Goal: Information Seeking & Learning: Learn about a topic

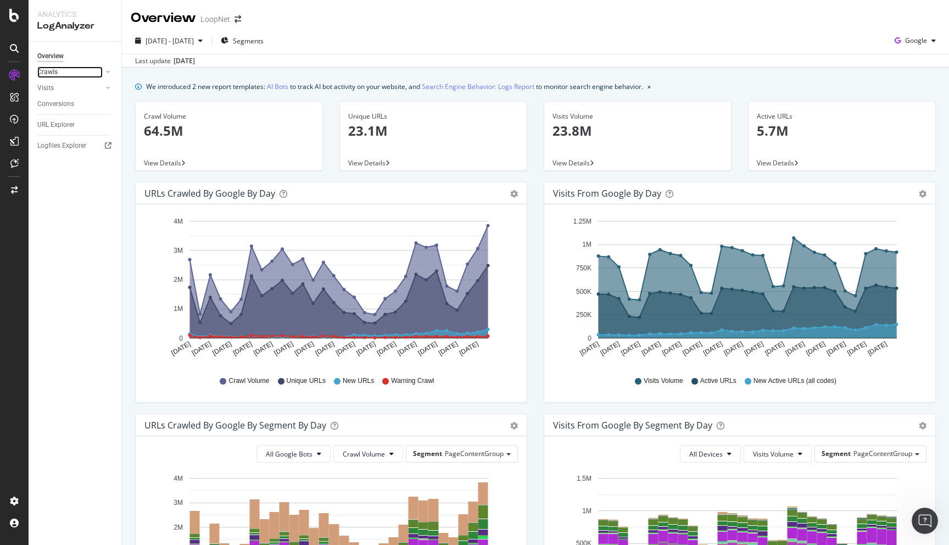
click at [69, 70] on link "Crawls" at bounding box center [69, 72] width 65 height 12
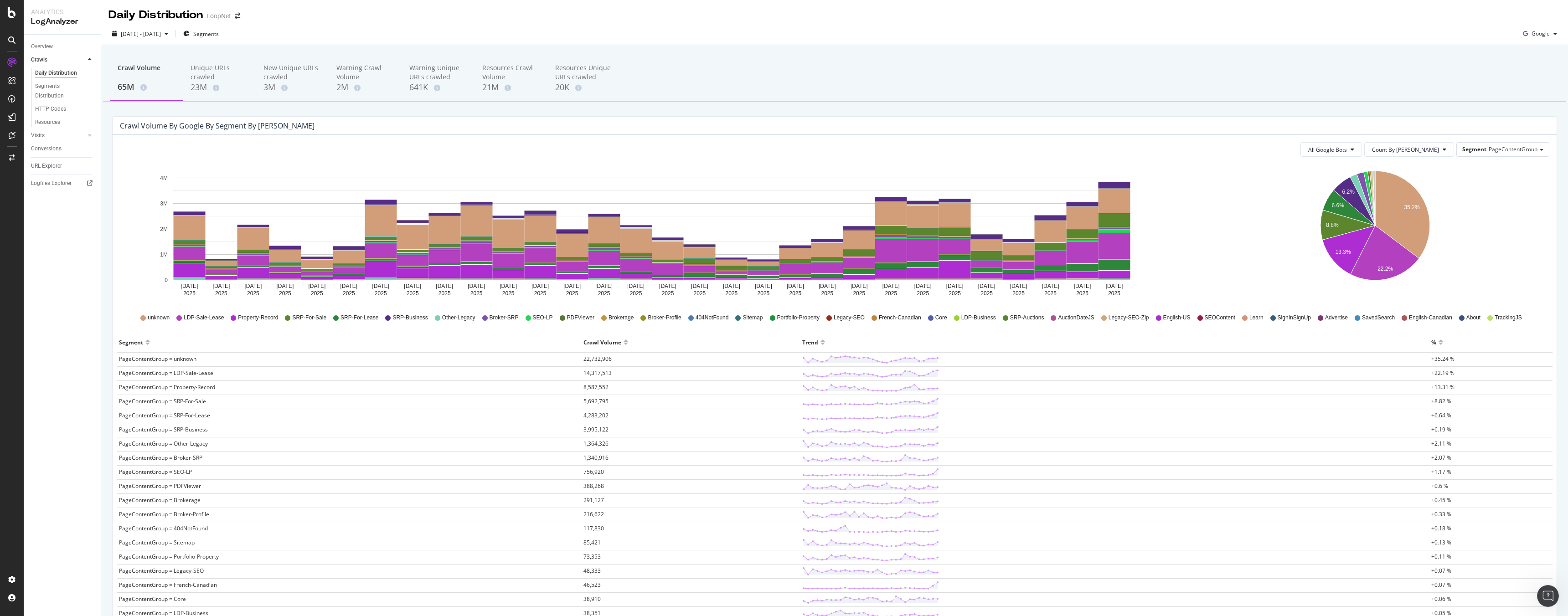
click at [180, 363] on td "PageContentGroup = unknown" at bounding box center [349, 359] width 465 height 15
click at [180, 362] on span "PageContentGroup = unknown" at bounding box center [157, 359] width 77 height 7
click at [162, 363] on td "PageContentGroup = unknown" at bounding box center [349, 359] width 465 height 15
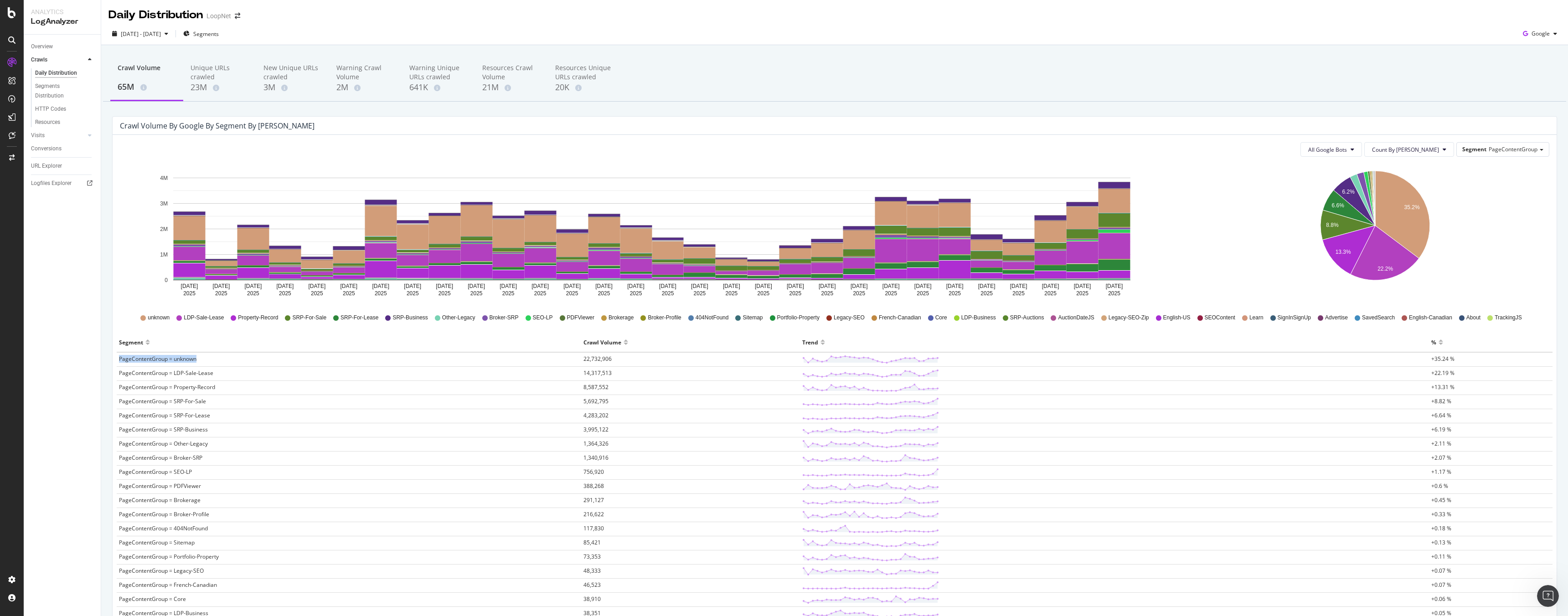
click at [162, 363] on td "PageContentGroup = unknown" at bounding box center [349, 359] width 465 height 15
click at [787, 359] on circle at bounding box center [858, 358] width 2 height 2
click at [55, 164] on div "URL Explorer" at bounding box center [46, 166] width 31 height 10
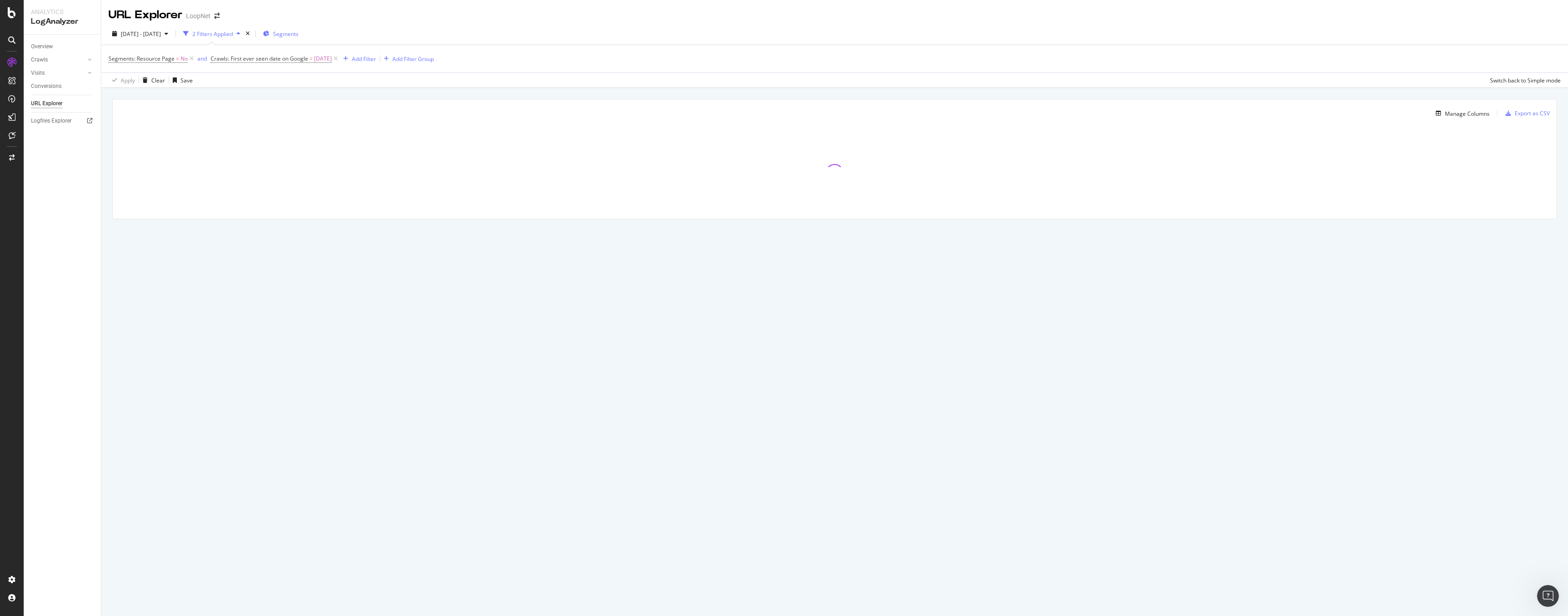
click at [299, 32] on span "Segments" at bounding box center [286, 33] width 26 height 7
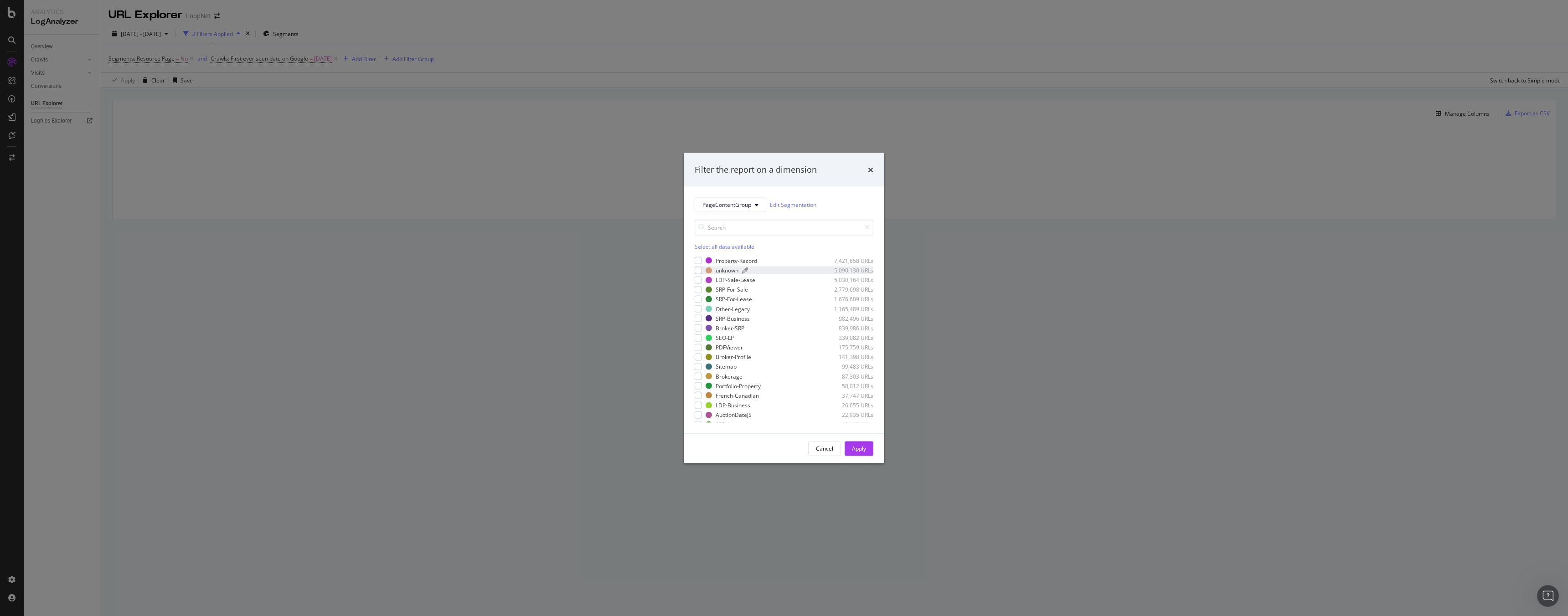
click at [725, 268] on div "unknown" at bounding box center [726, 270] width 22 height 7
click at [787, 449] on button "Apply" at bounding box center [858, 449] width 29 height 15
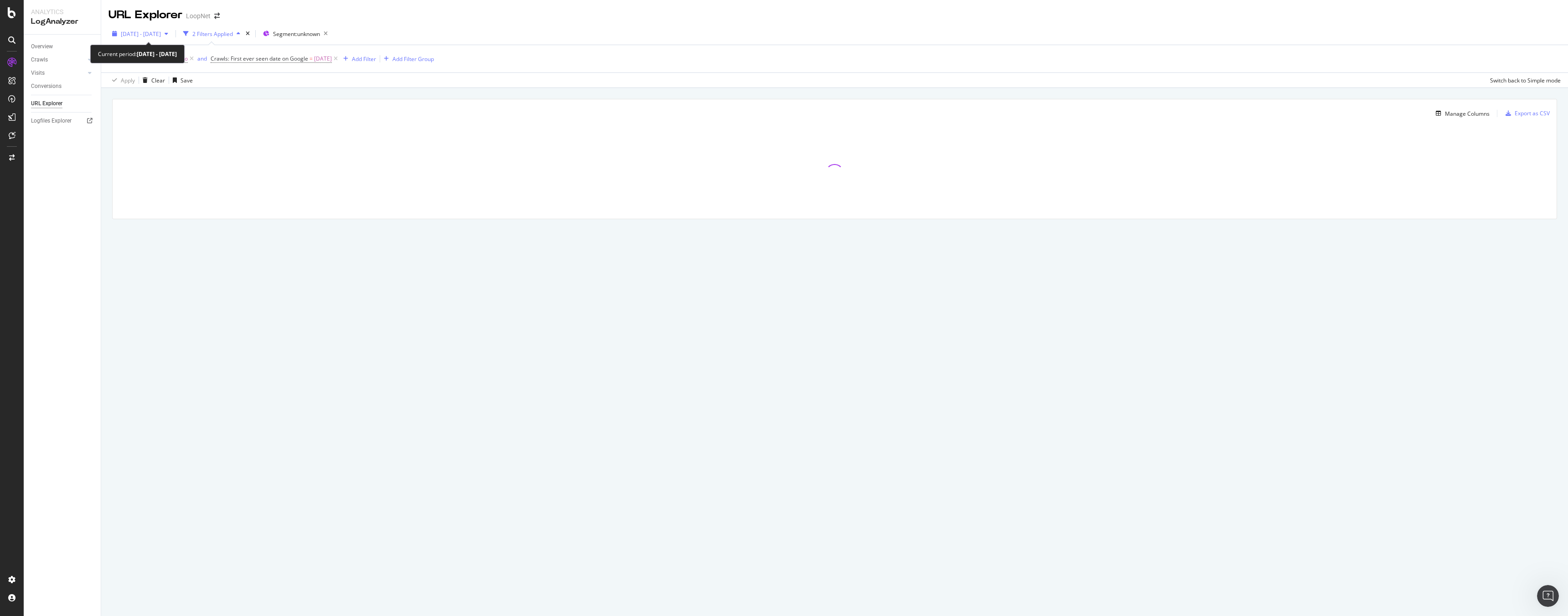
click at [172, 32] on div "button" at bounding box center [166, 33] width 11 height 6
click at [149, 64] on div "Last 7 Days" at bounding box center [146, 63] width 29 height 7
type input "2025/08/04"
type input "2025/08/10"
click at [217, 170] on div "Apply" at bounding box center [210, 169] width 14 height 7
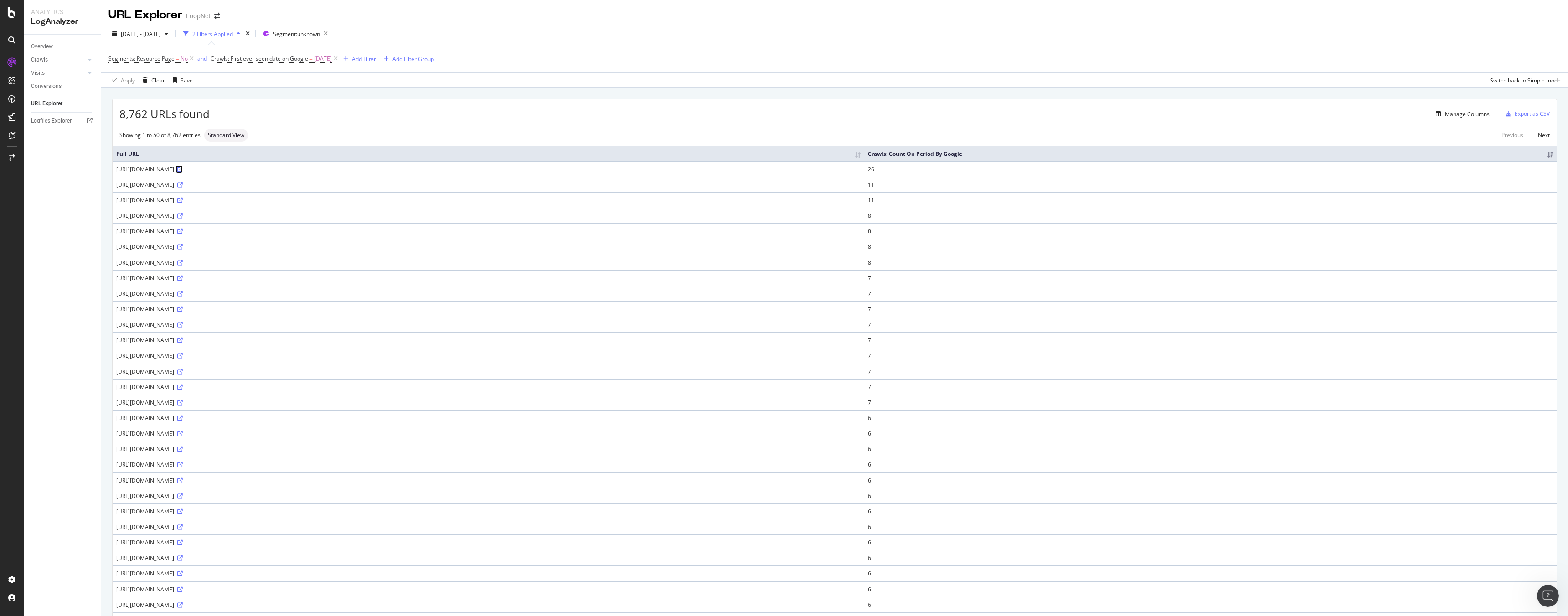
click at [183, 170] on icon at bounding box center [180, 169] width 6 height 6
click at [172, 33] on div "button" at bounding box center [166, 33] width 11 height 6
click at [152, 86] on div "Last 3 Months" at bounding box center [149, 86] width 36 height 7
type input "2025/05/11"
click at [217, 169] on div "Apply" at bounding box center [210, 169] width 14 height 7
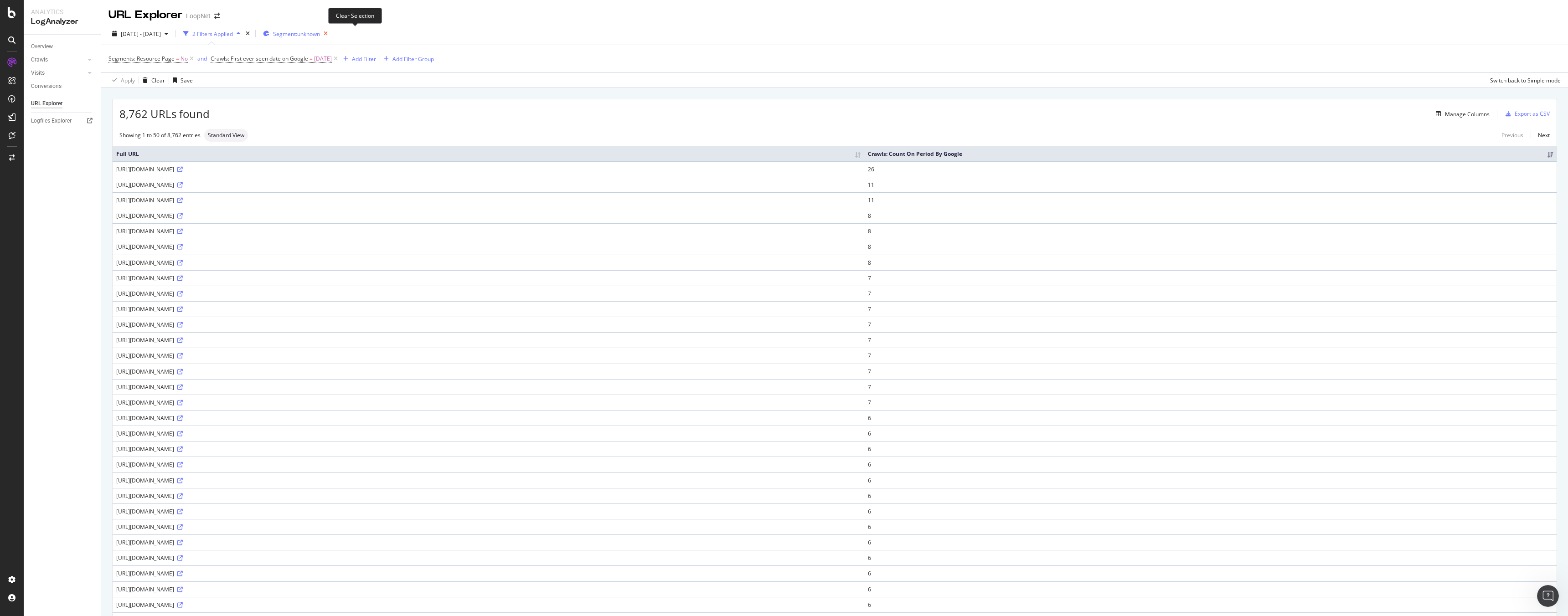
click at [331, 33] on icon "button" at bounding box center [325, 33] width 12 height 12
click at [376, 61] on div "Add Filter" at bounding box center [364, 58] width 24 height 7
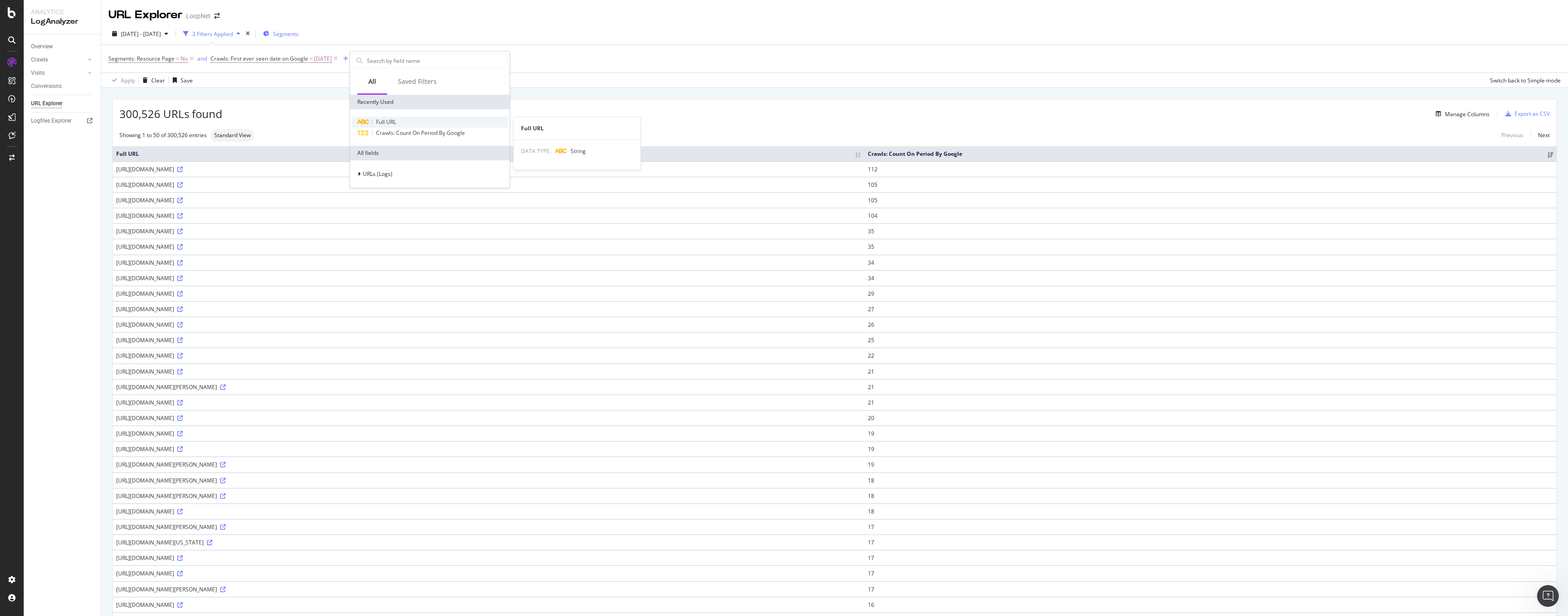
click at [392, 118] on span "Full URL" at bounding box center [386, 121] width 20 height 7
click at [388, 95] on input "text" at bounding box center [408, 98] width 100 height 15
type input "?sk="
click at [453, 115] on div "Apply" at bounding box center [450, 117] width 14 height 7
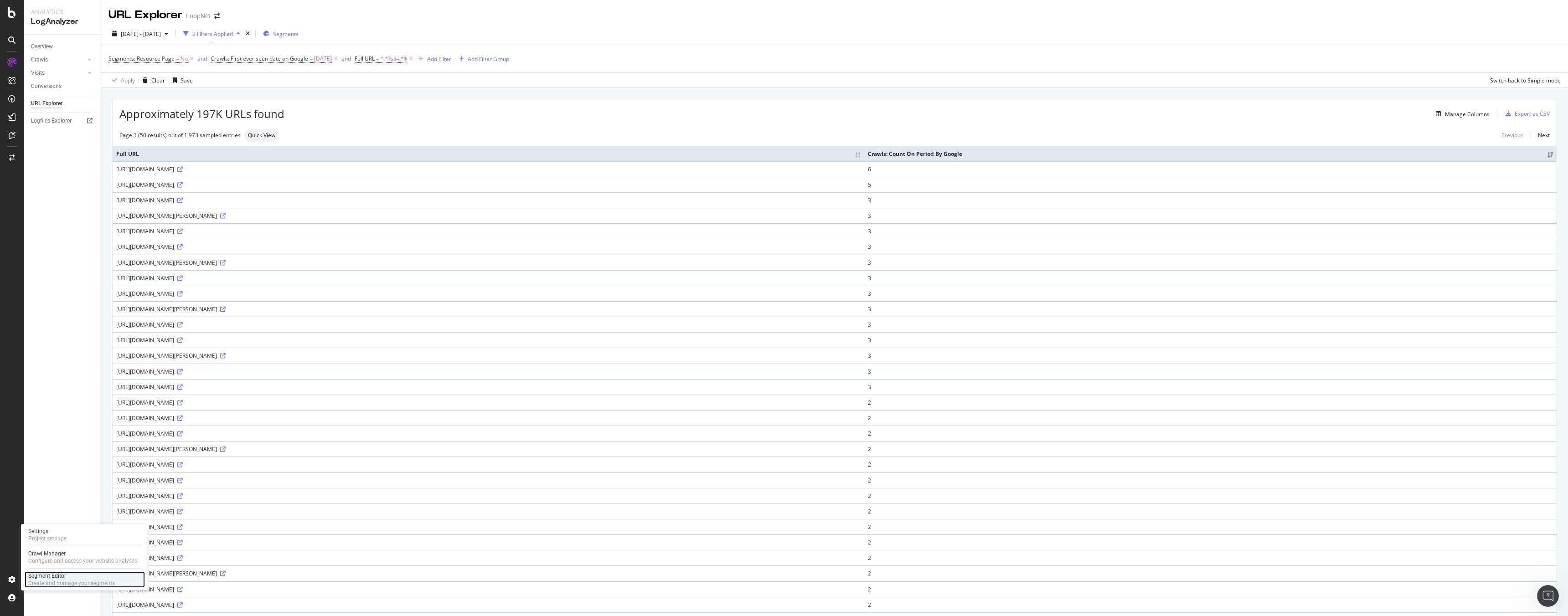
click at [36, 452] on div "Segment Editor" at bounding box center [71, 576] width 86 height 7
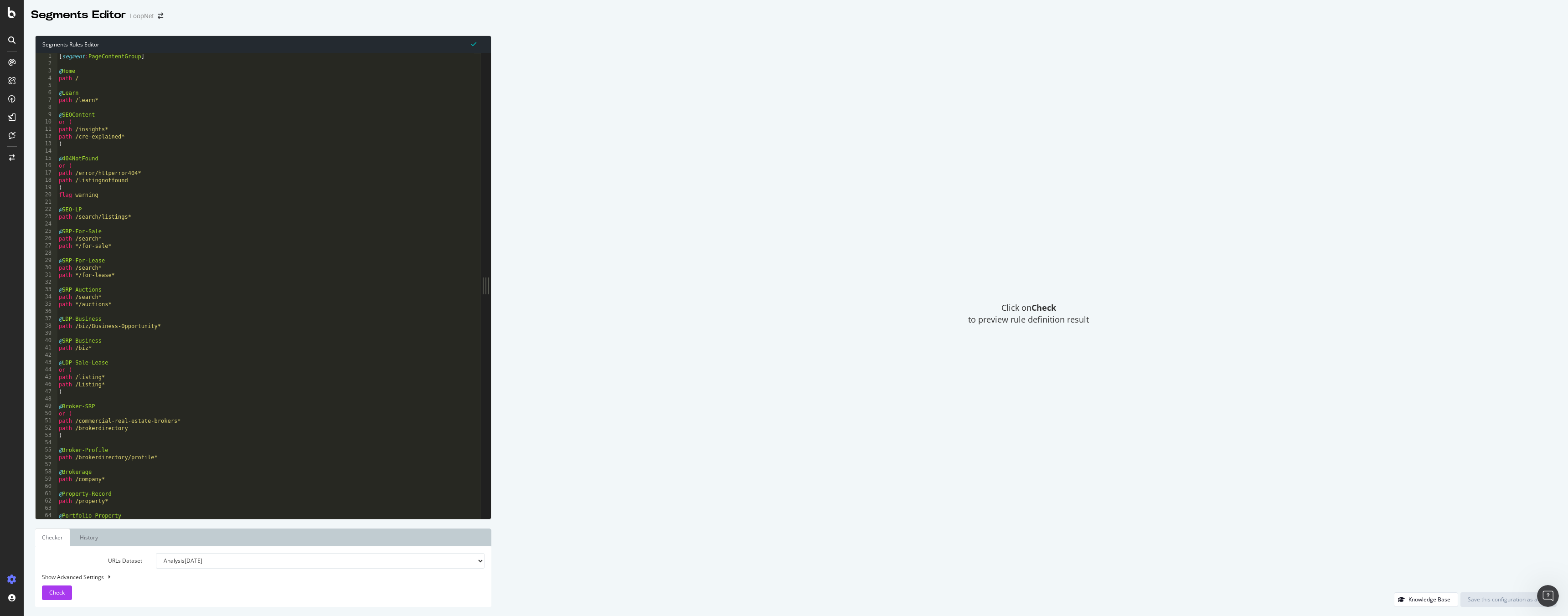
click at [86, 452] on div "Show Advanced Settings" at bounding box center [256, 577] width 442 height 7
select select "5000"
select select "100"
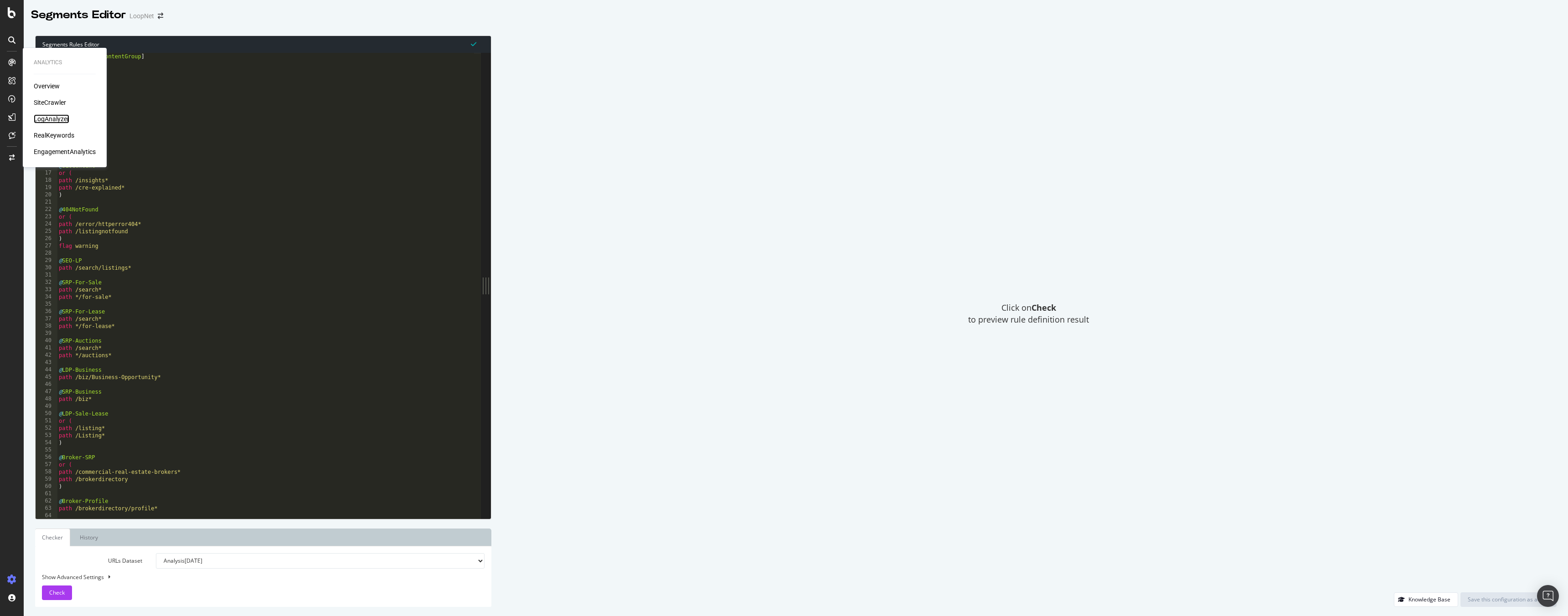
click at [60, 120] on div "LogAnalyzer" at bounding box center [51, 119] width 36 height 9
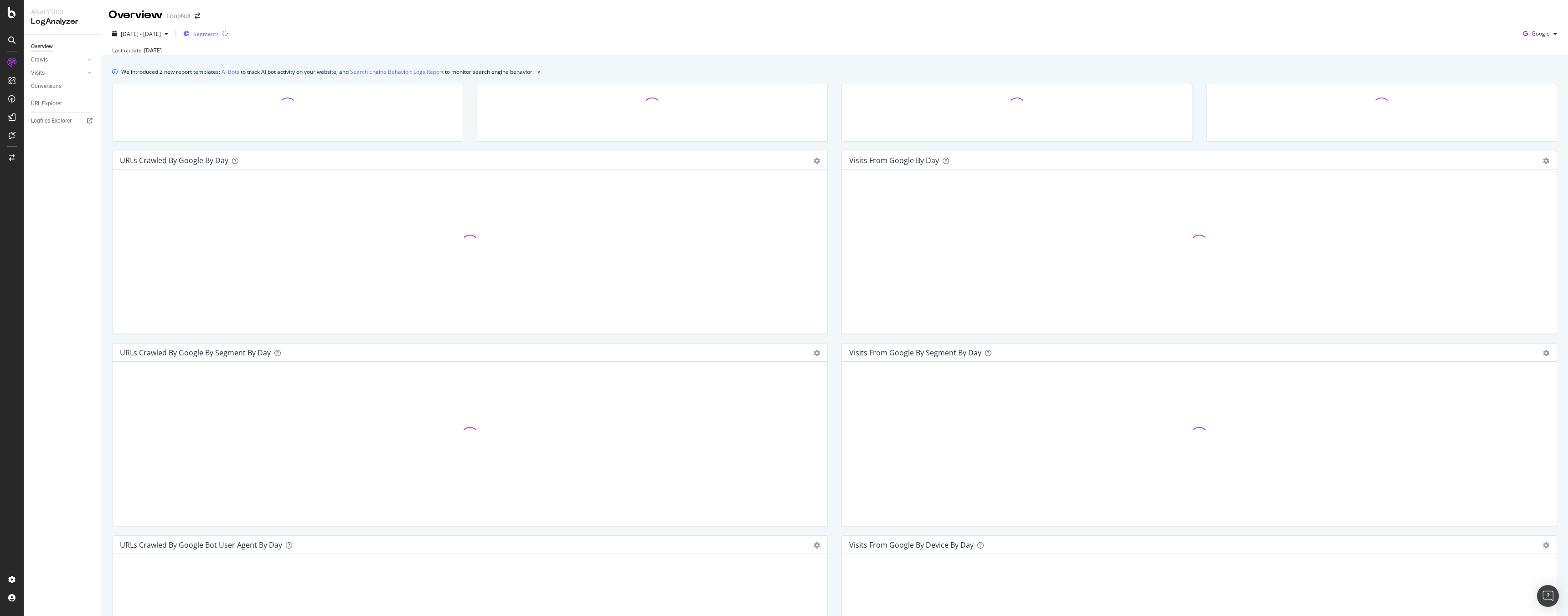
click at [219, 32] on span "Segments" at bounding box center [206, 33] width 26 height 7
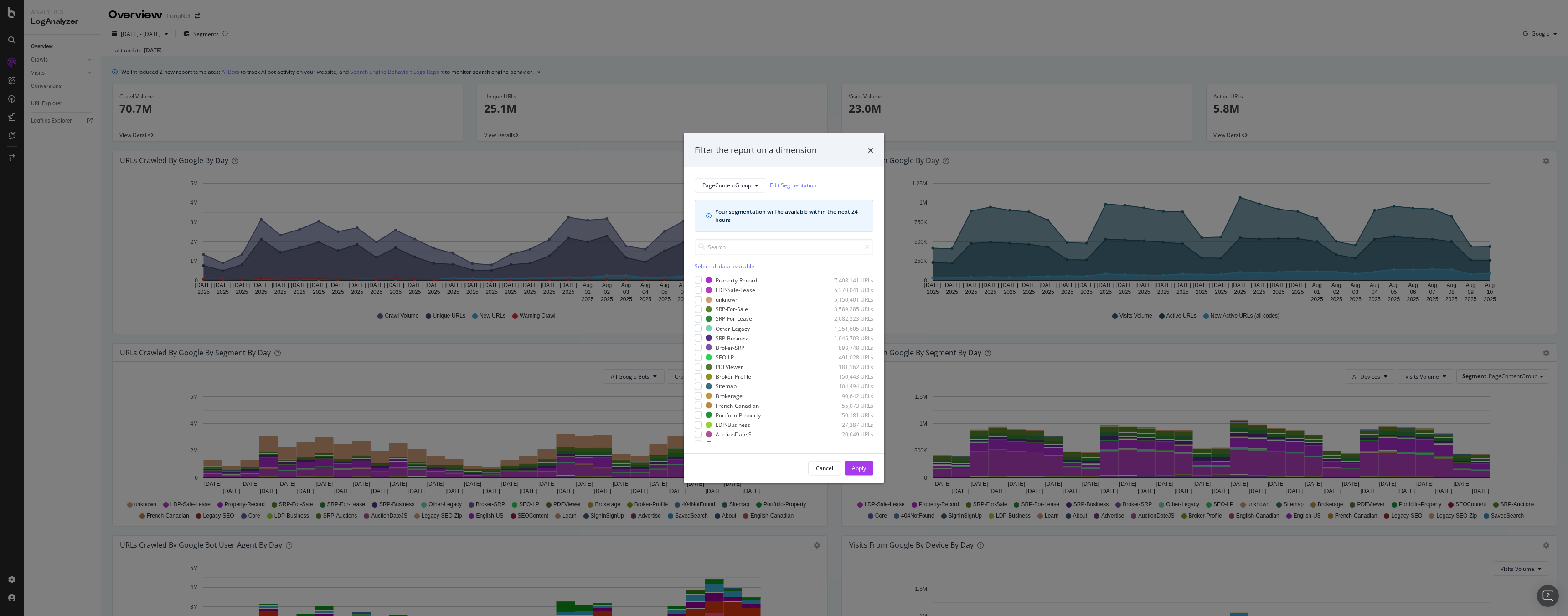
click at [744, 193] on div "PageContentGroup Edit Segmentation Your segmentation will be available within t…" at bounding box center [784, 204] width 178 height 54
click at [745, 188] on span "PageContentGroup" at bounding box center [726, 185] width 49 height 7
click at [735, 253] on span "host" at bounding box center [727, 252] width 51 height 8
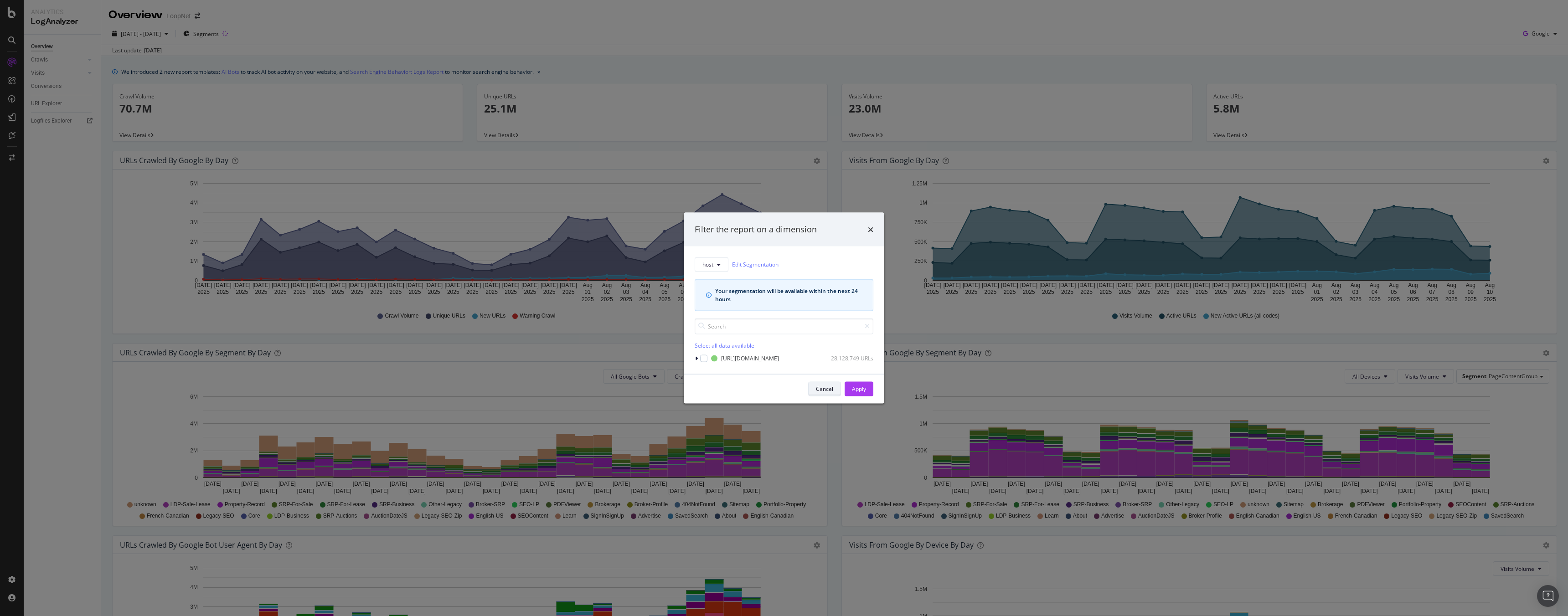
click at [826, 390] on div "Cancel" at bounding box center [824, 389] width 17 height 7
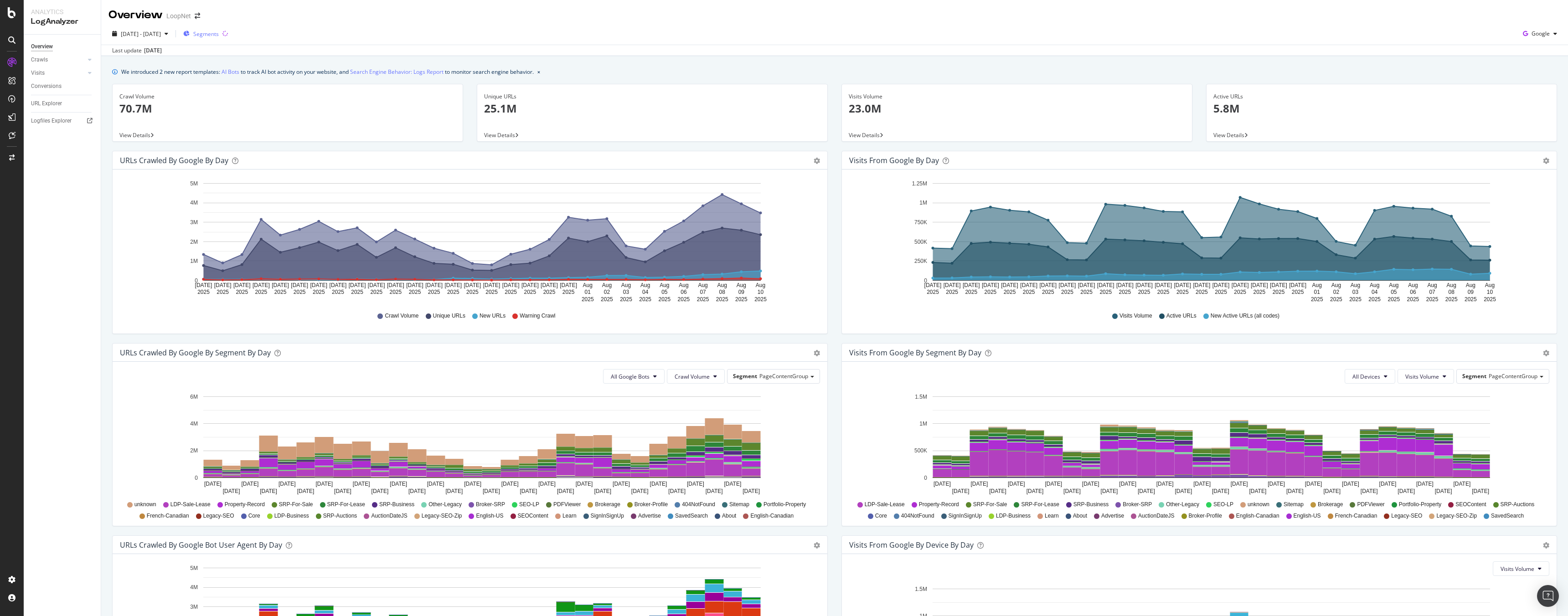
click at [219, 35] on span "Segments" at bounding box center [206, 33] width 26 height 7
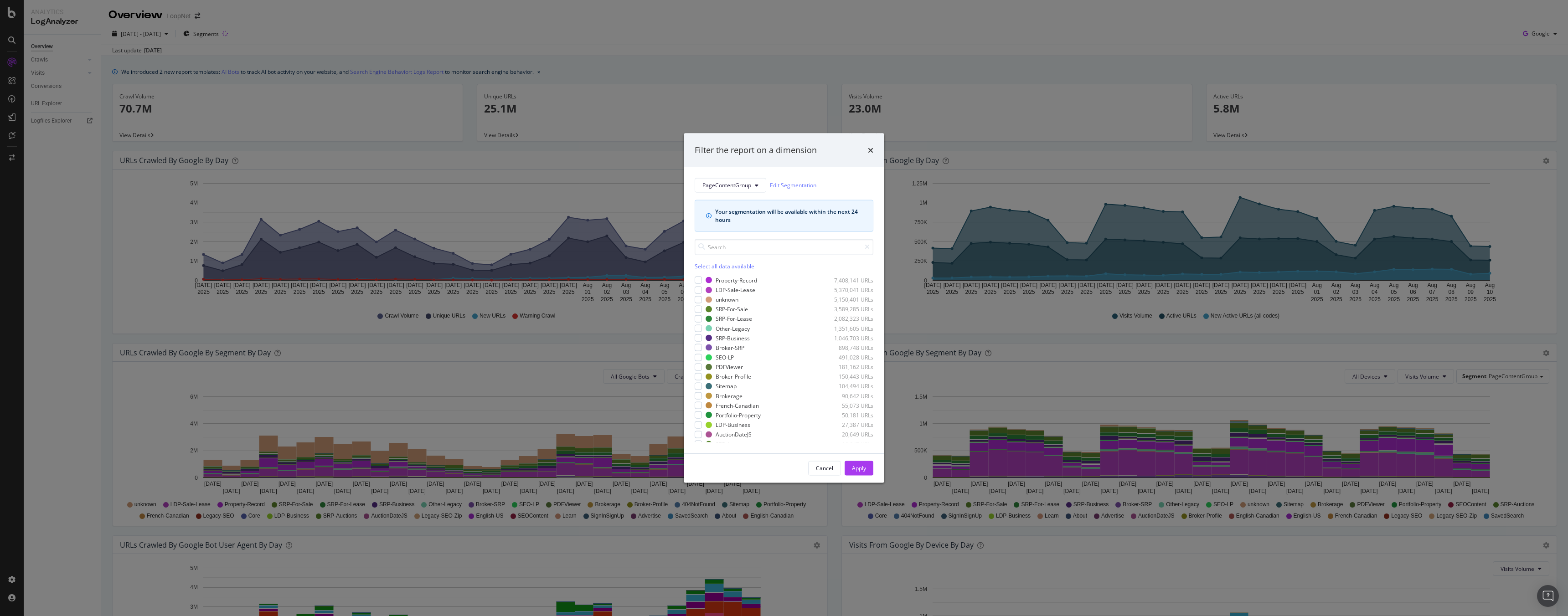
click at [408, 28] on div "Filter the report on a dimension PageContentGroup Edit Segmentation Your segmen…" at bounding box center [784, 308] width 1568 height 616
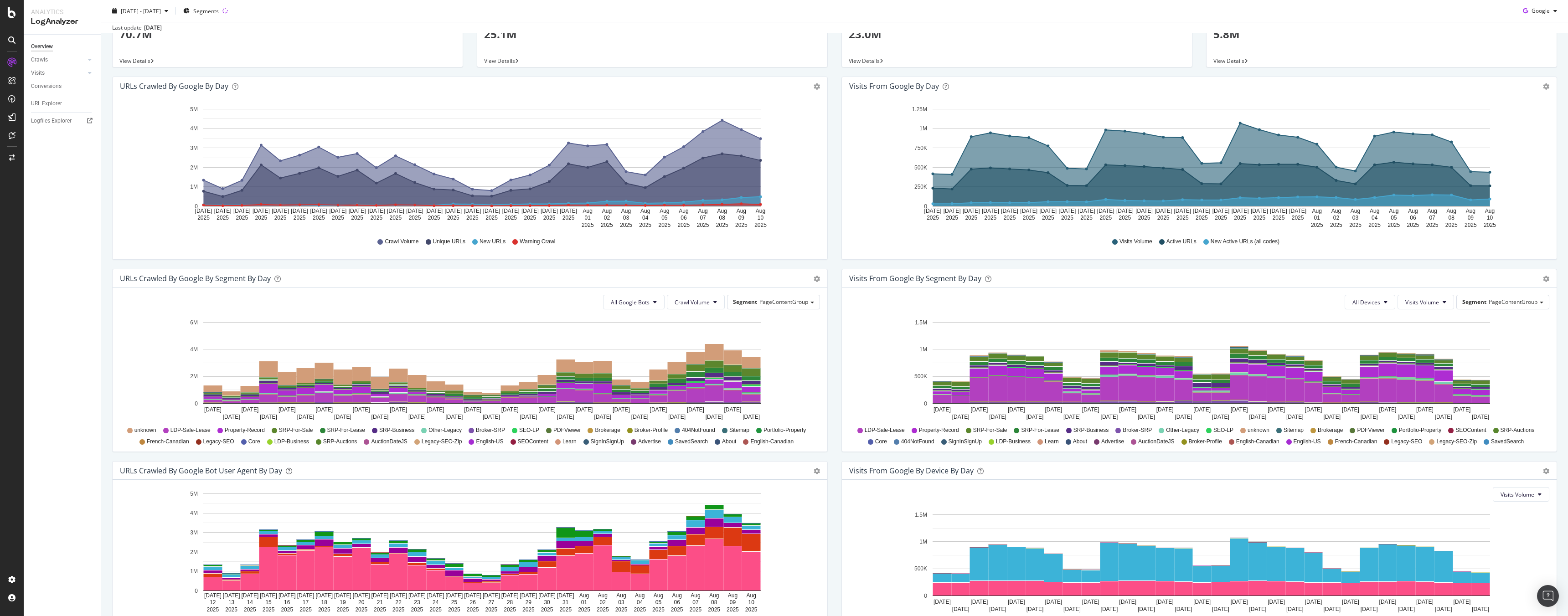
scroll to position [144, 0]
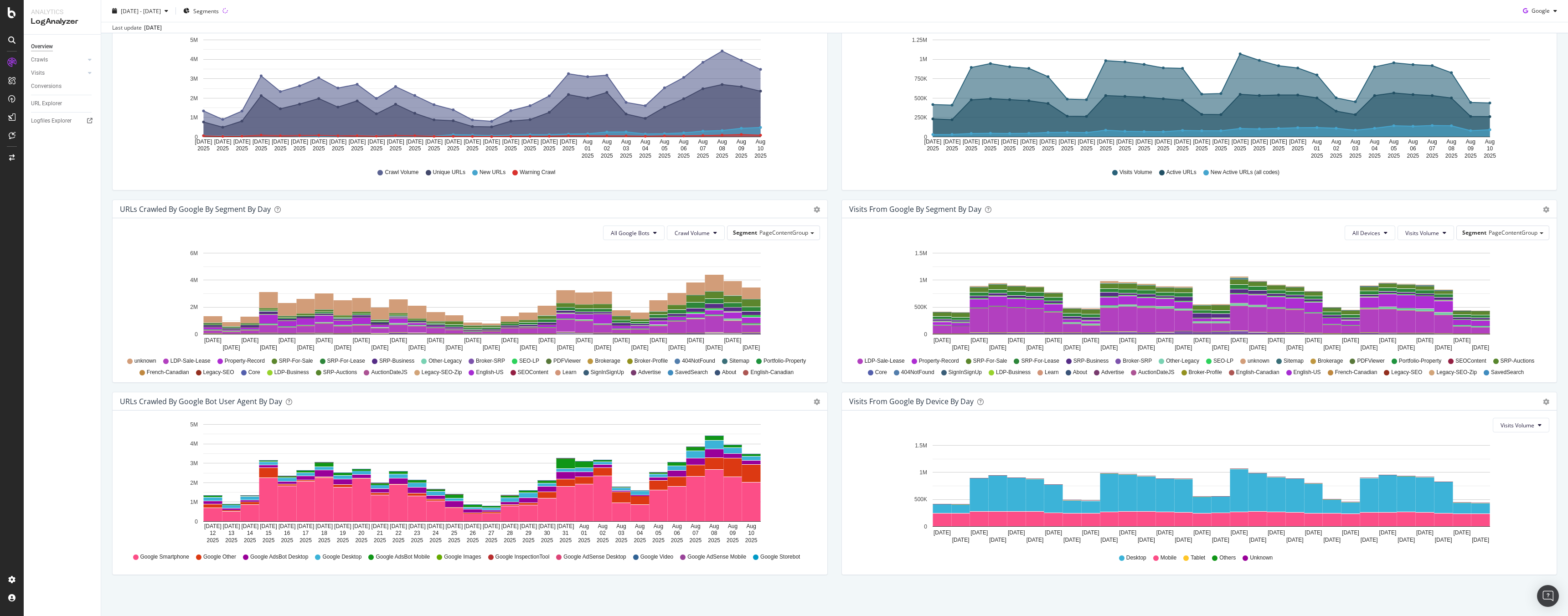
click at [110, 206] on div "URLs Crawled by Google By Segment By Day Timeline (by Value) Table All Google B…" at bounding box center [470, 296] width 730 height 193
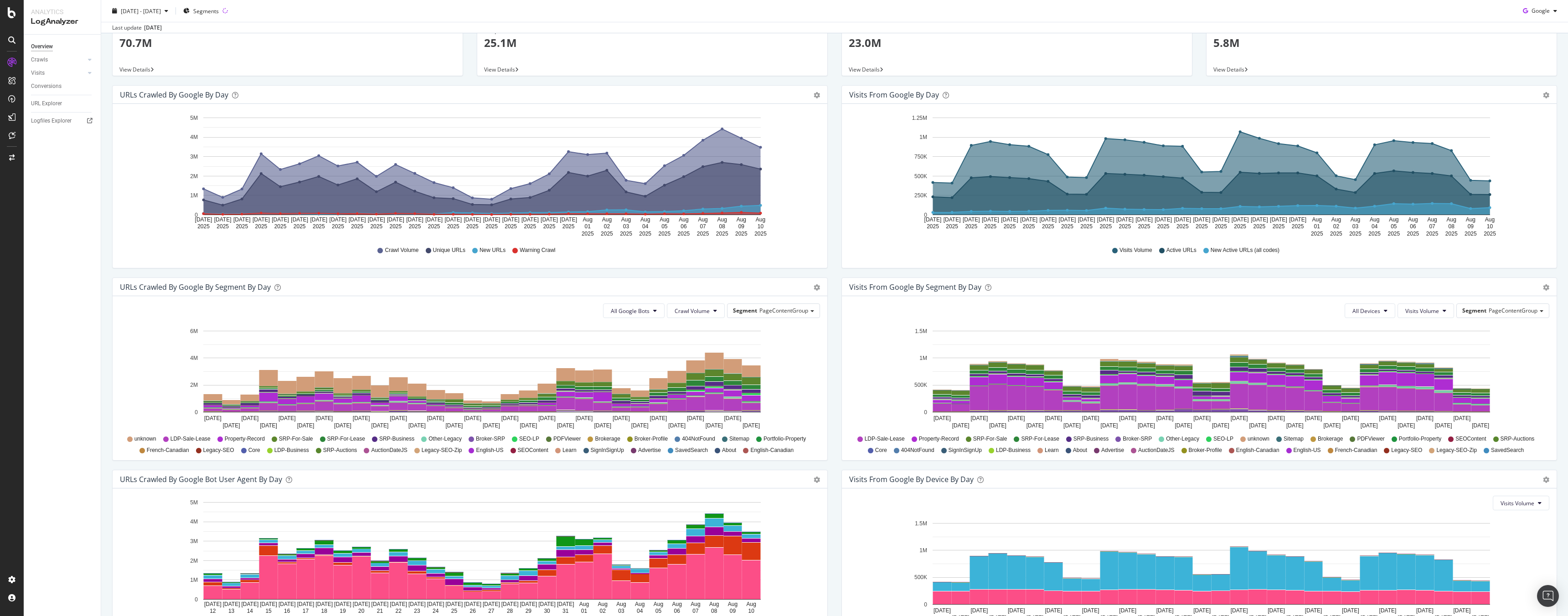
scroll to position [0, 0]
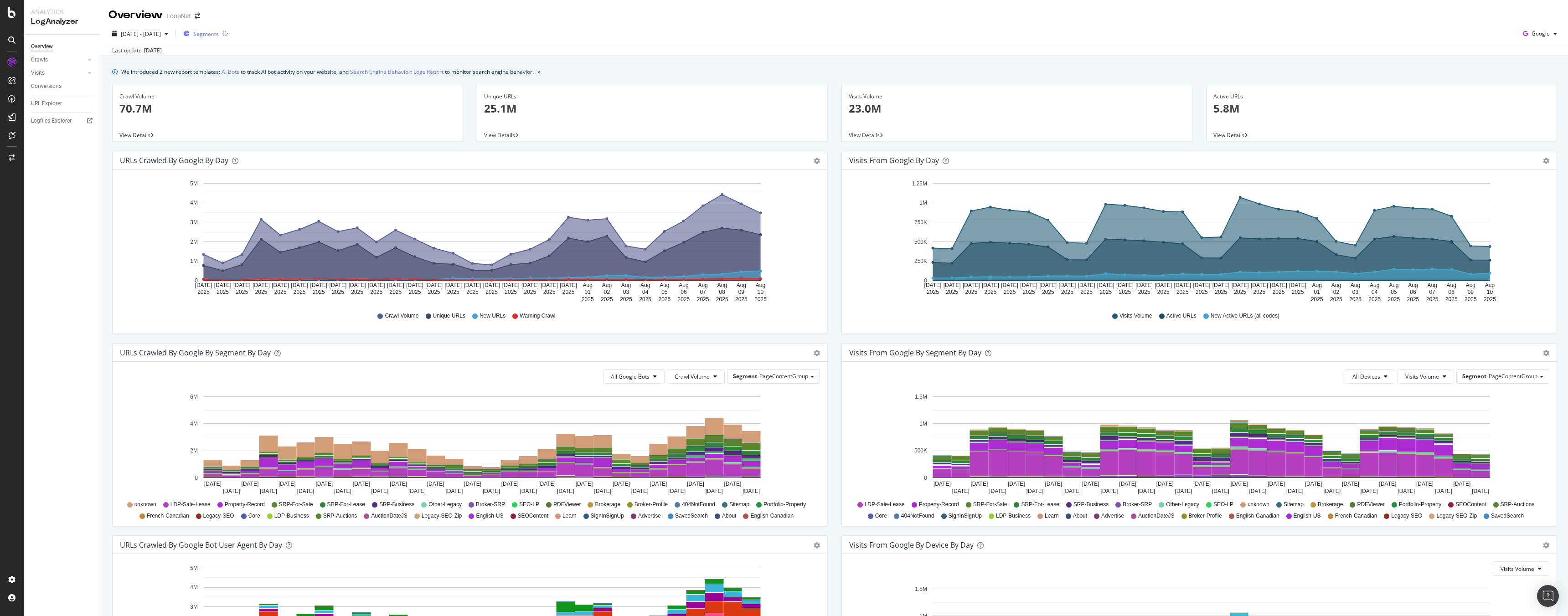
click at [219, 35] on span "Segments" at bounding box center [206, 33] width 26 height 7
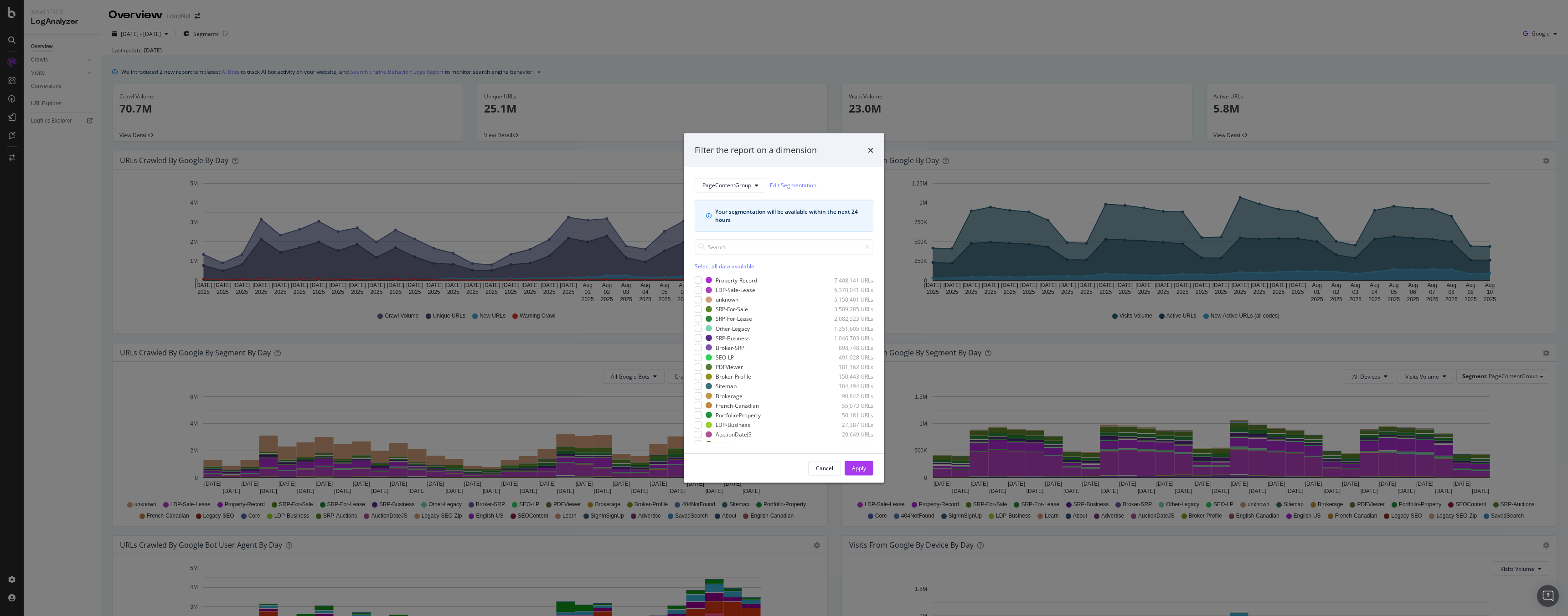
click at [223, 21] on div "Filter the report on a dimension PageContentGroup Edit Segmentation Your segmen…" at bounding box center [784, 308] width 1568 height 616
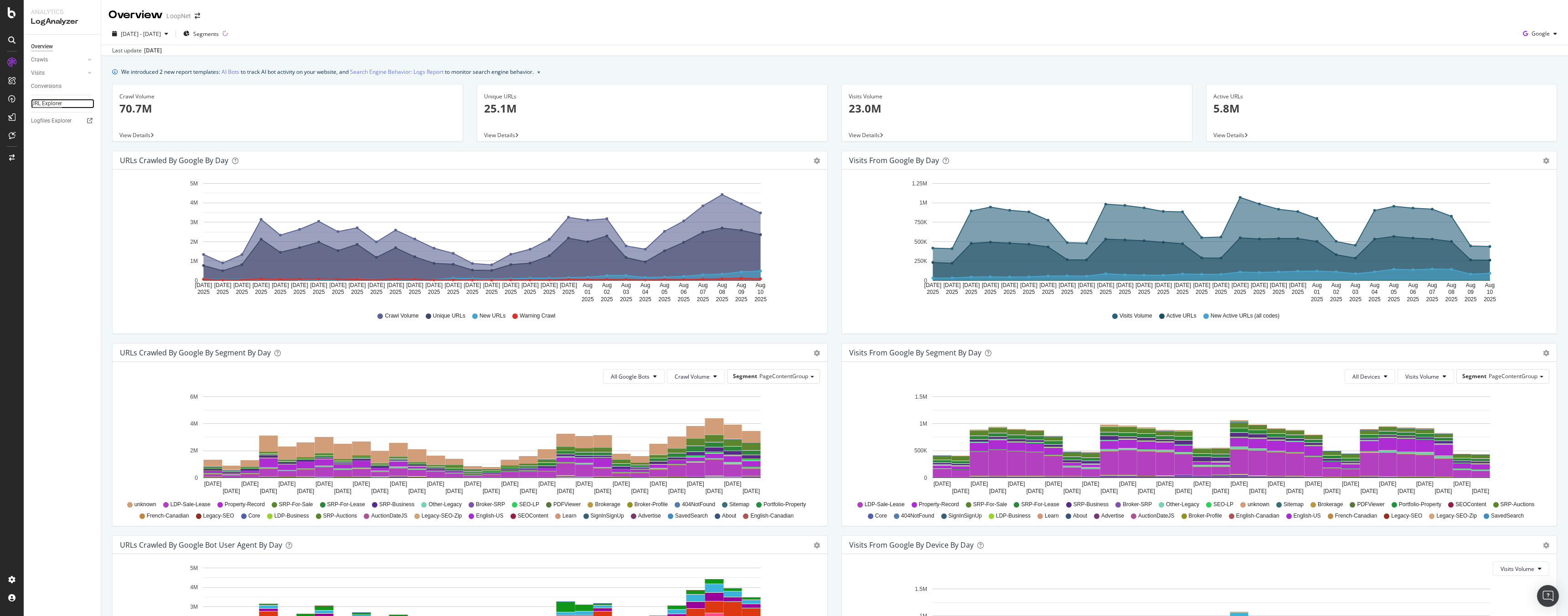
click at [52, 105] on div "URL Explorer" at bounding box center [46, 104] width 31 height 10
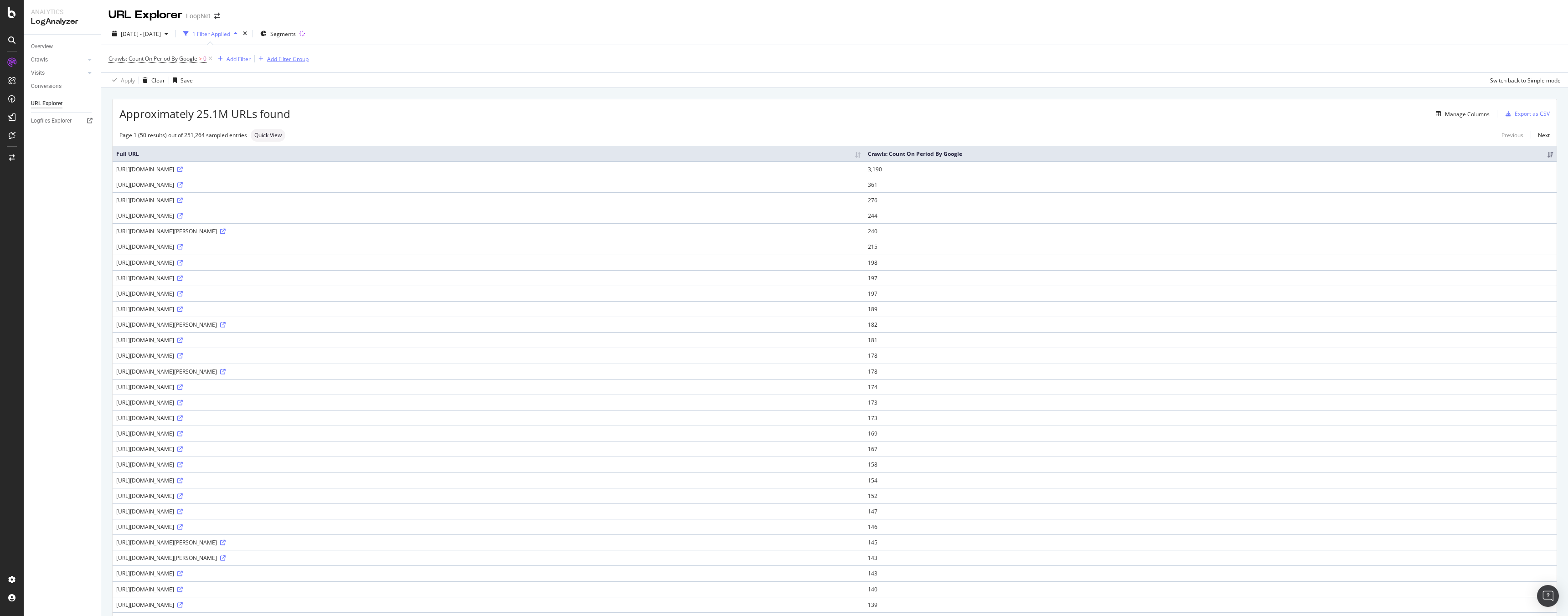
click at [289, 56] on div "Add Filter Group" at bounding box center [288, 58] width 42 height 7
click at [330, 63] on div "Crawls: Count On Period By Google > 0 Add Filter Add Filter Group" at bounding box center [834, 58] width 1452 height 27
click at [284, 59] on div "Add Filter Group" at bounding box center [288, 58] width 42 height 7
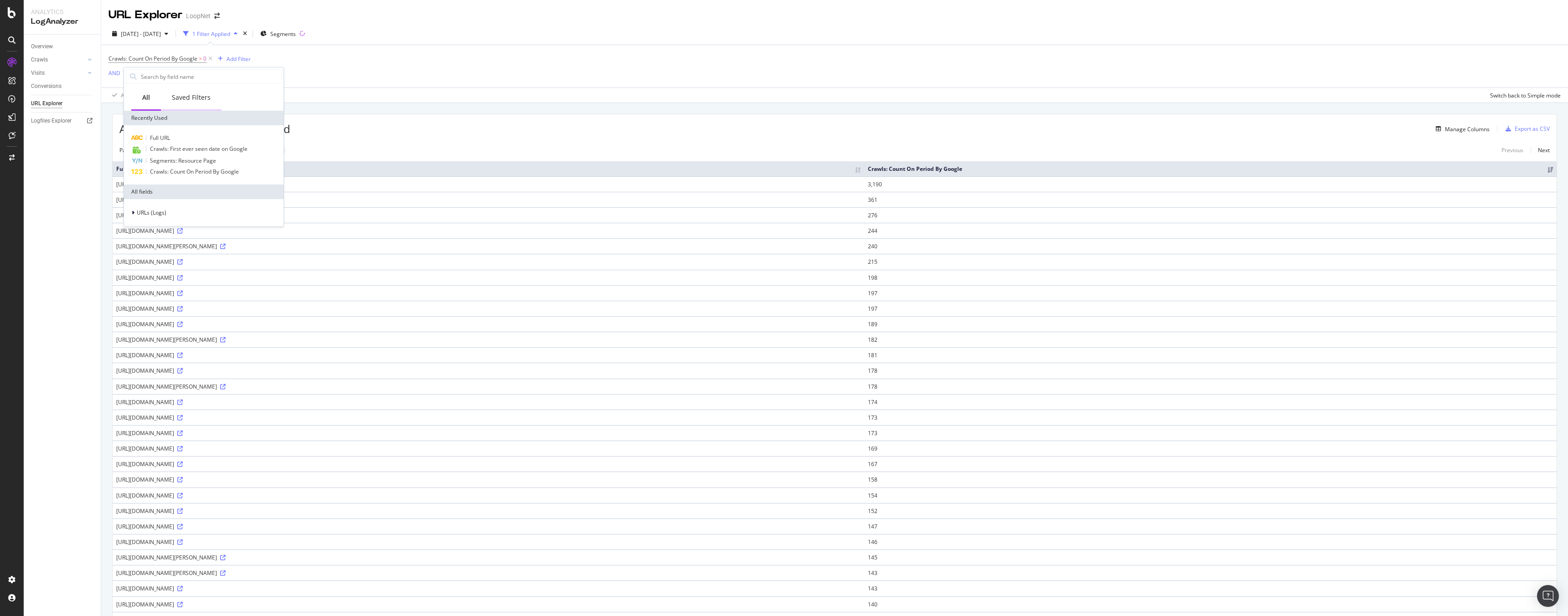
click at [184, 94] on div "Saved Filters" at bounding box center [191, 97] width 39 height 9
click at [159, 96] on div "All" at bounding box center [146, 98] width 30 height 25
click at [203, 137] on div "Full URL" at bounding box center [204, 138] width 156 height 11
click at [173, 118] on input "text" at bounding box center [182, 114] width 100 height 15
type input "?sk="
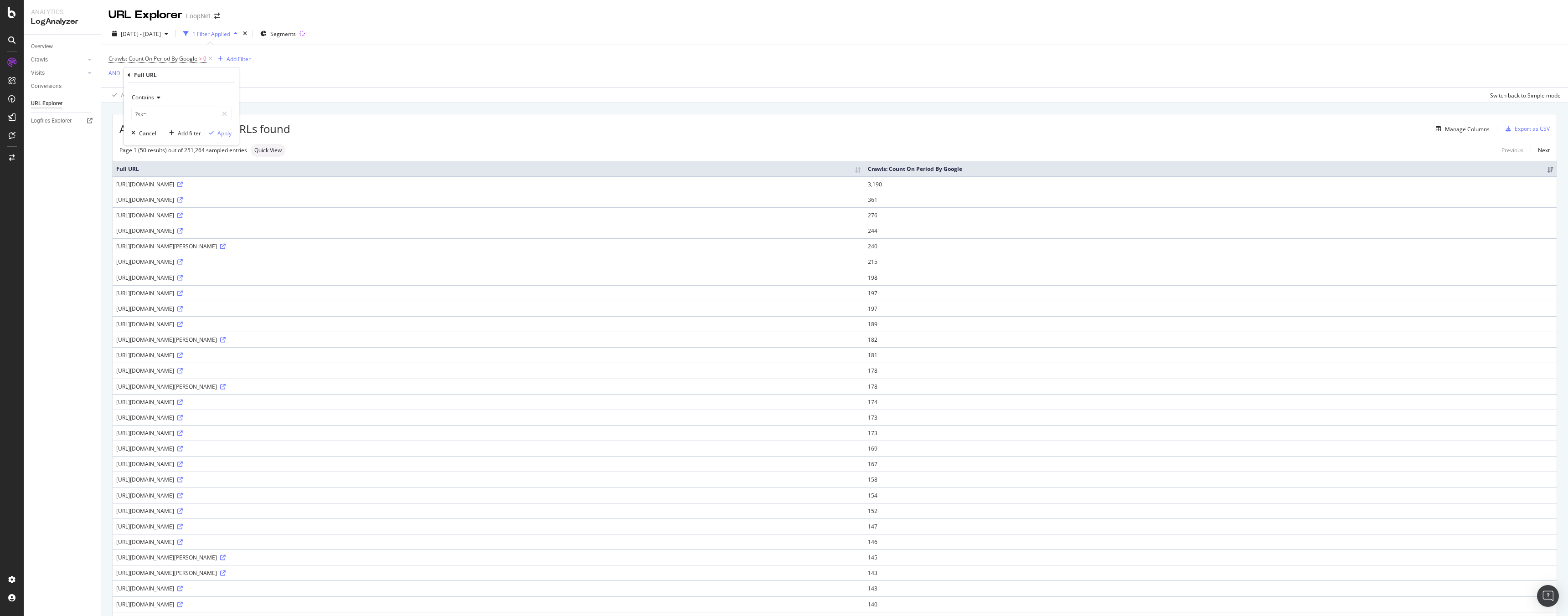
click at [212, 131] on icon "button" at bounding box center [211, 133] width 5 height 6
click at [58, 50] on link "Overview" at bounding box center [62, 47] width 63 height 10
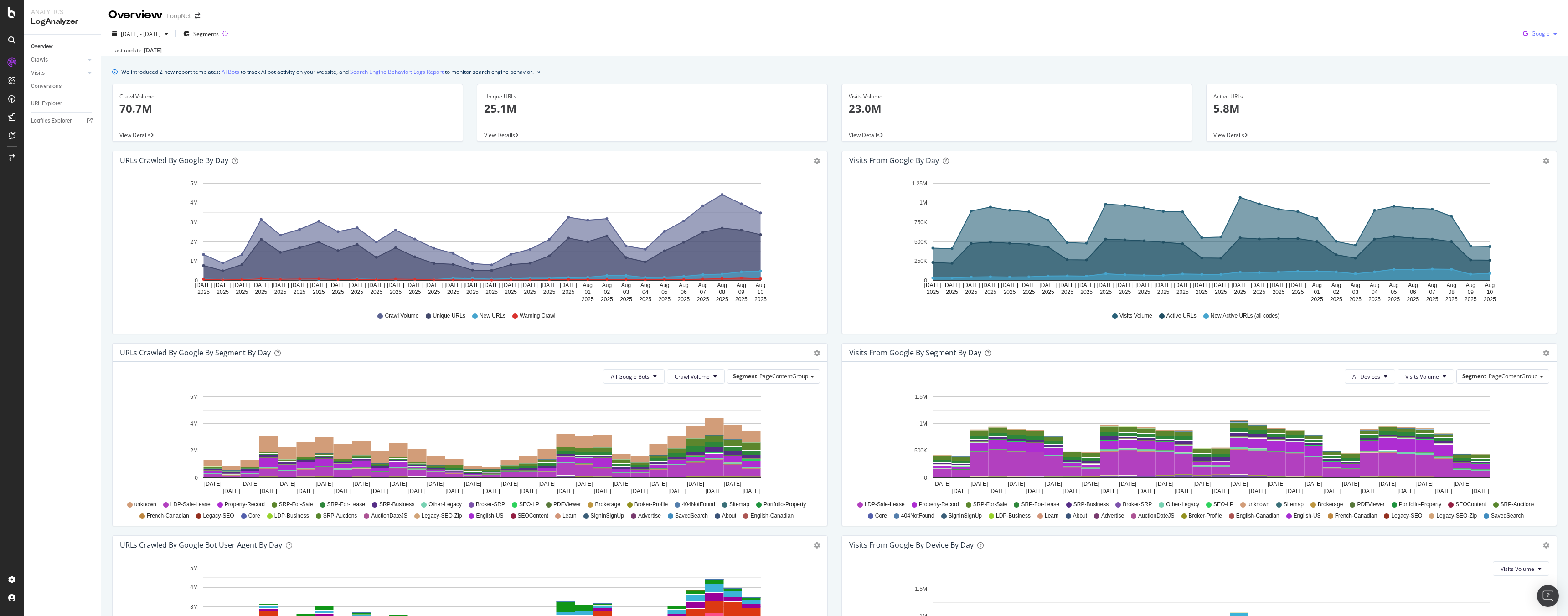
click at [1532, 35] on span "Google" at bounding box center [1541, 33] width 18 height 7
click at [1530, 73] on div "Bing" at bounding box center [1533, 69] width 63 height 13
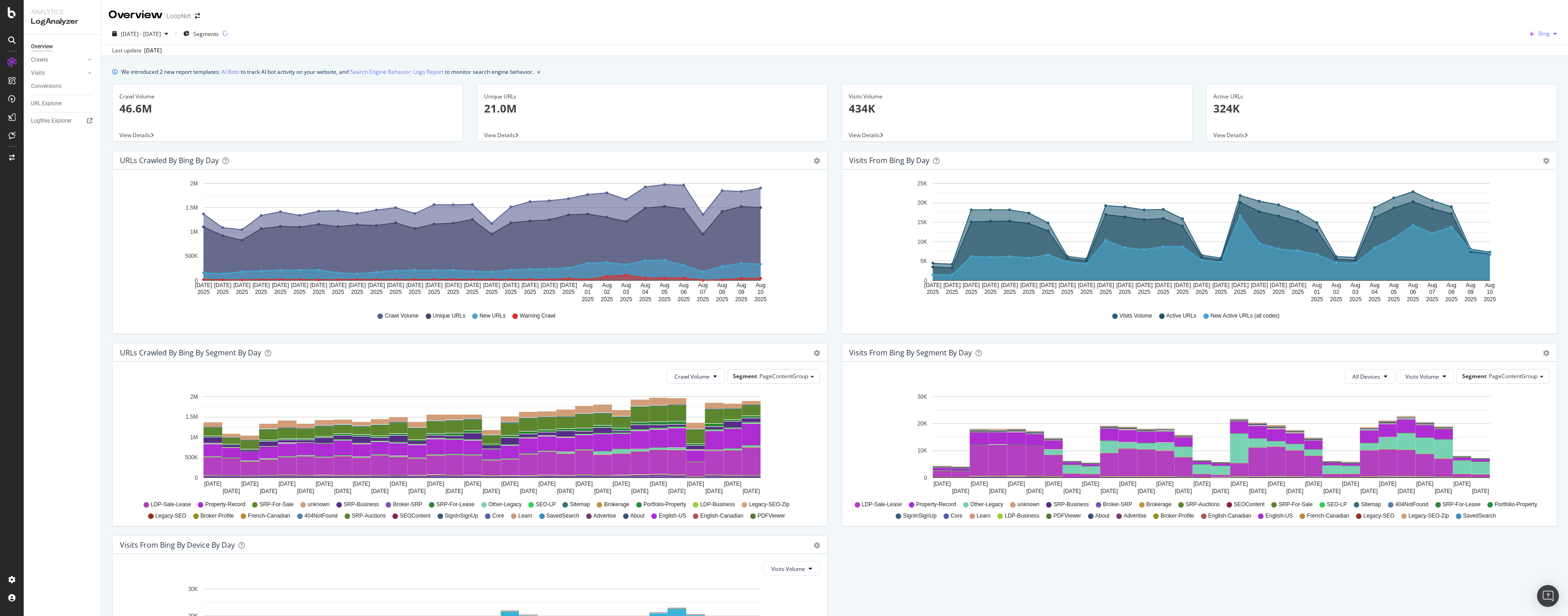
click at [1538, 32] on span "Bing" at bounding box center [1544, 33] width 12 height 7
click at [1528, 53] on span "Google" at bounding box center [1541, 52] width 34 height 8
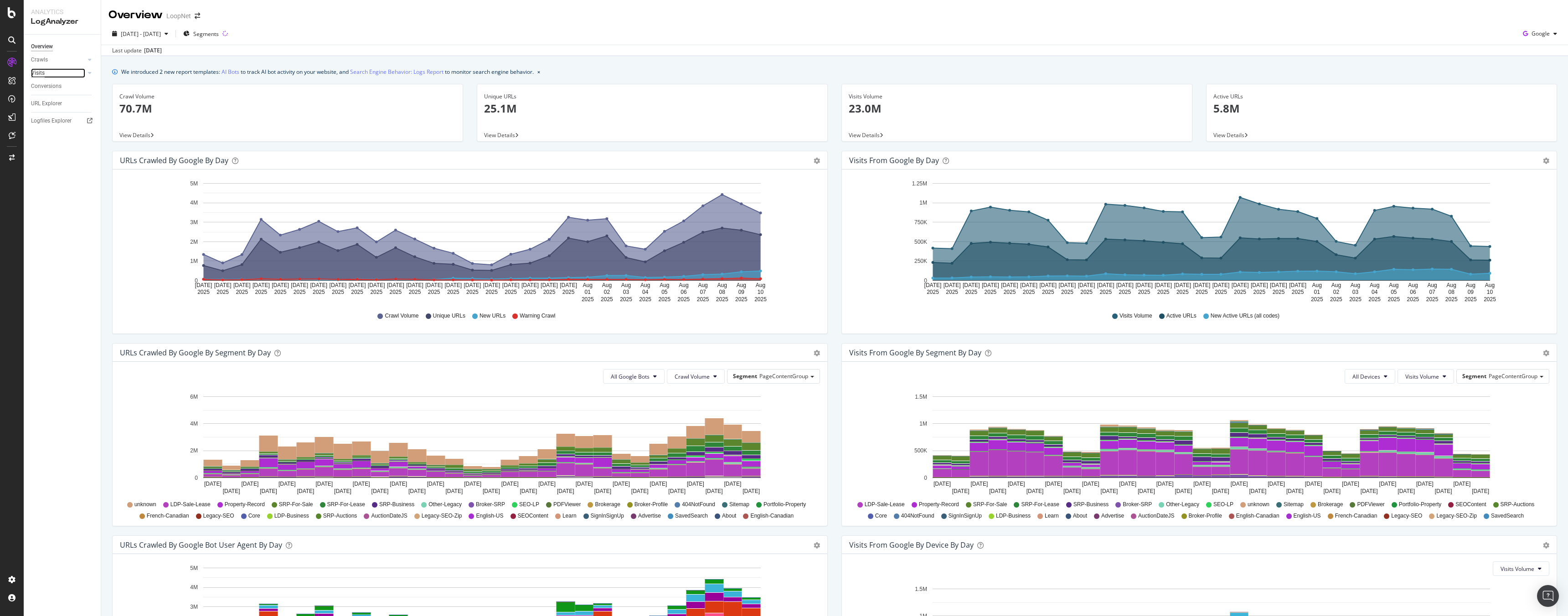
click at [37, 74] on div "Visits" at bounding box center [37, 73] width 13 height 10
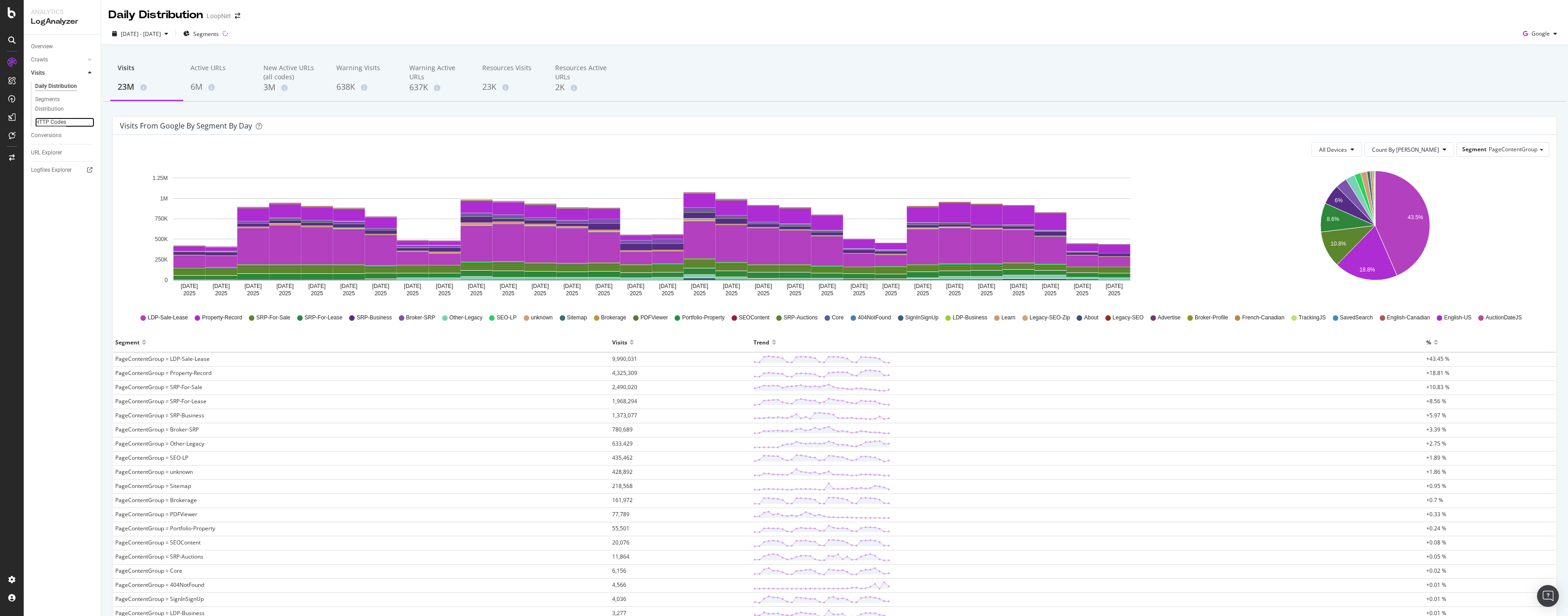
click at [48, 125] on div "HTTP Codes" at bounding box center [50, 123] width 31 height 10
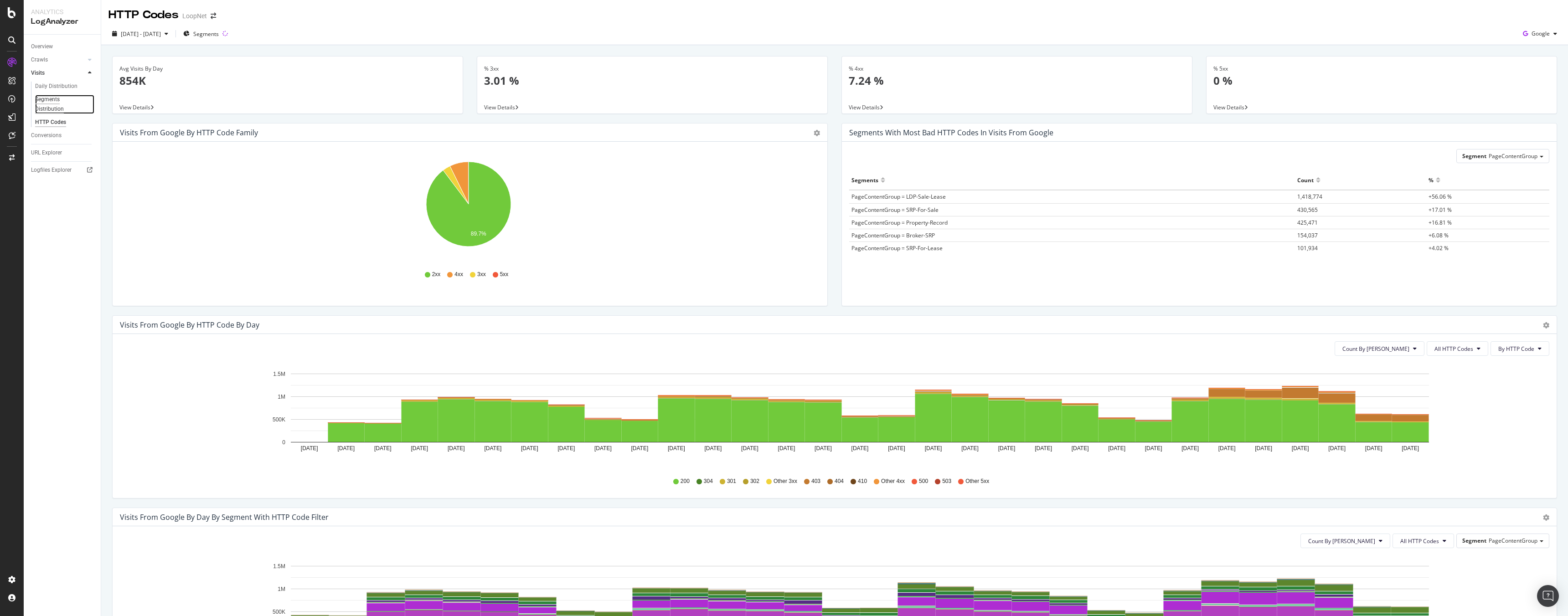
click at [56, 108] on div "Segments Distribution" at bounding box center [60, 104] width 51 height 19
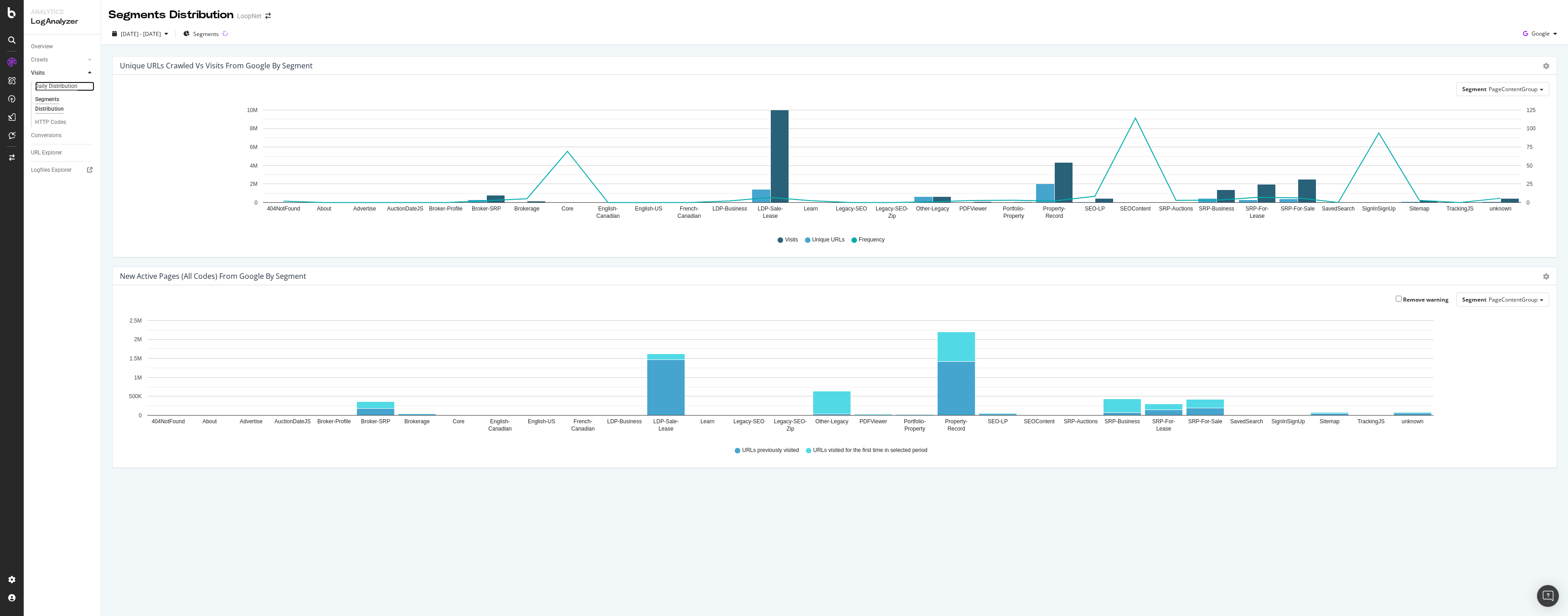
click at [50, 85] on div "Daily Distribution" at bounding box center [56, 86] width 42 height 10
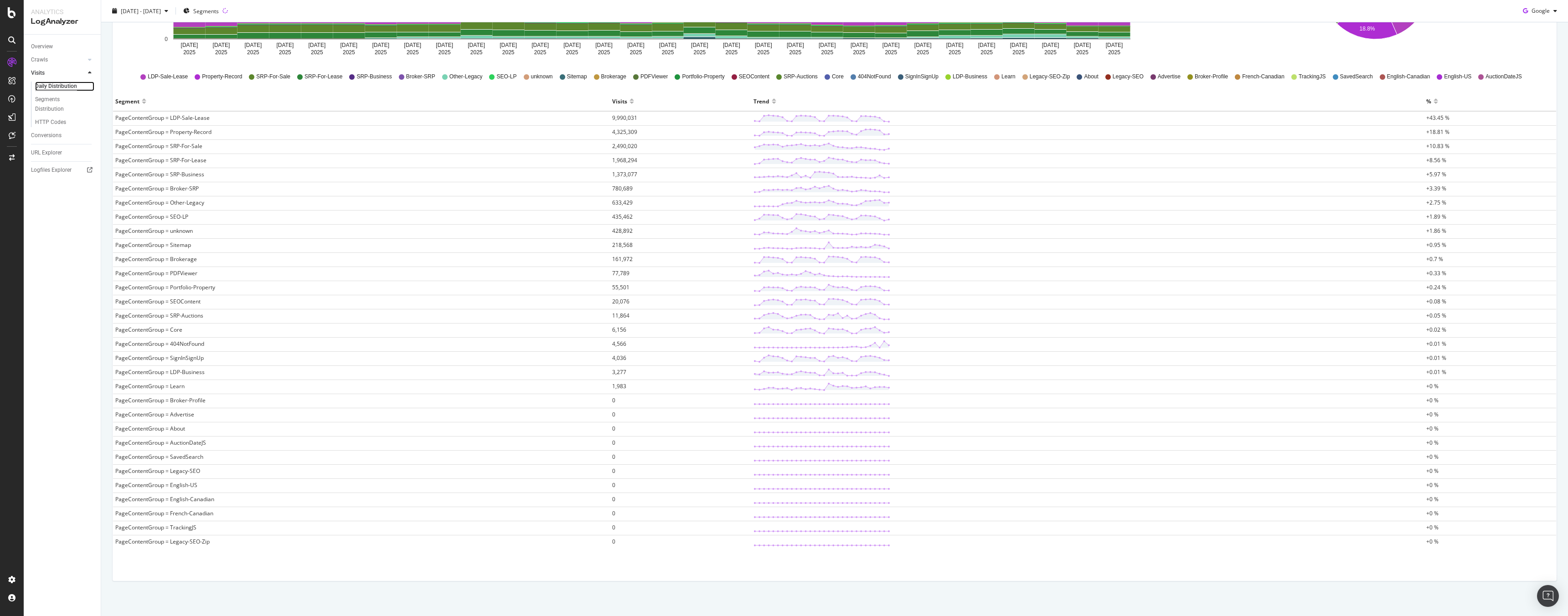
scroll to position [178, 0]
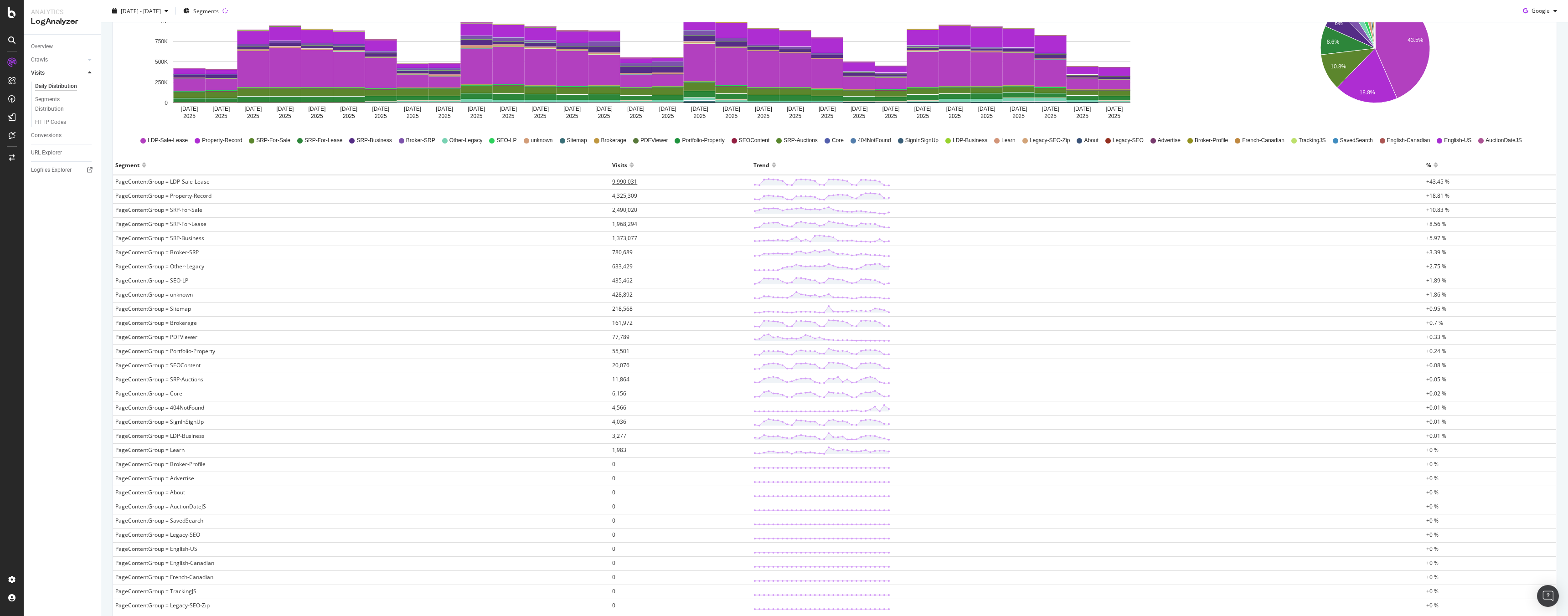
click at [629, 179] on span "9,990,031" at bounding box center [624, 181] width 25 height 7
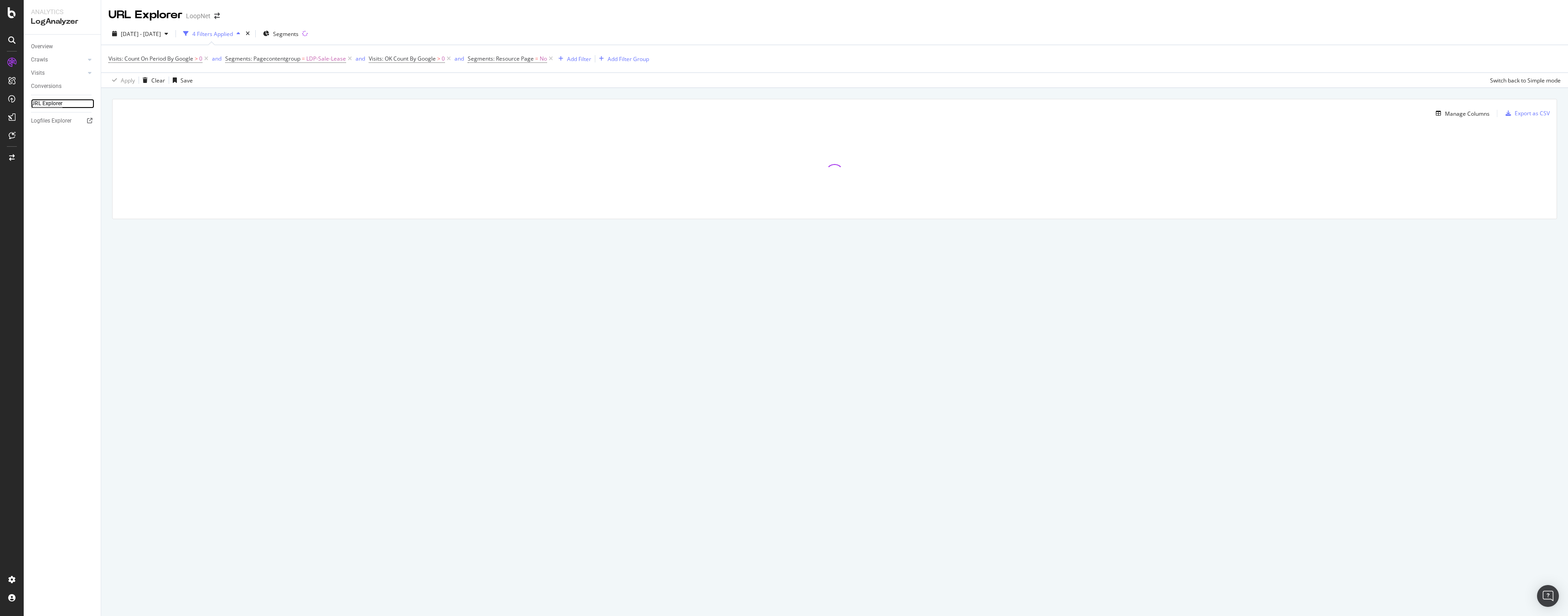
click at [53, 101] on div "URL Explorer" at bounding box center [46, 104] width 32 height 10
